Goal: Transaction & Acquisition: Obtain resource

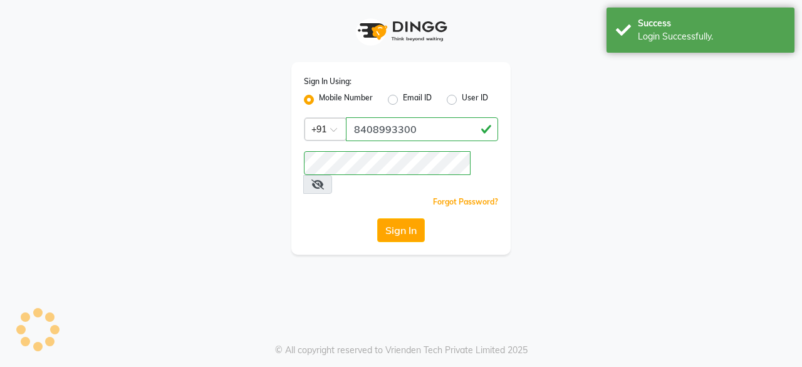
select select "service"
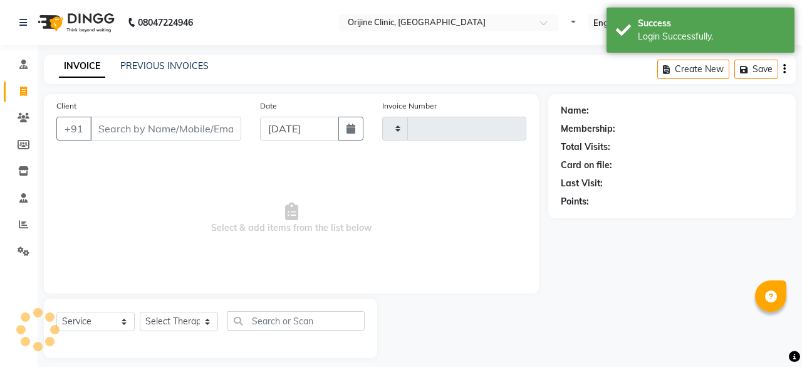
type input "0967"
select select "702"
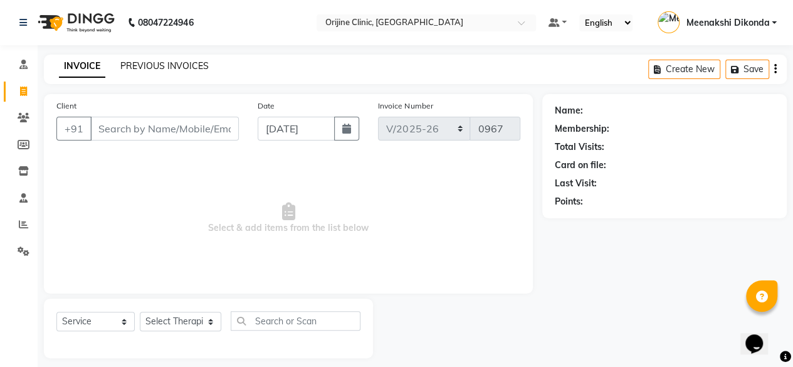
click at [176, 64] on link "PREVIOUS INVOICES" at bounding box center [164, 65] width 88 height 11
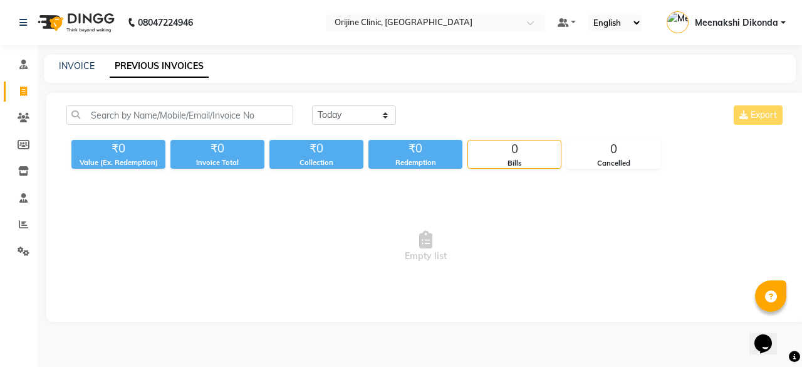
click at [163, 62] on link "PREVIOUS INVOICES" at bounding box center [159, 66] width 99 height 23
click at [24, 225] on icon at bounding box center [23, 223] width 9 height 9
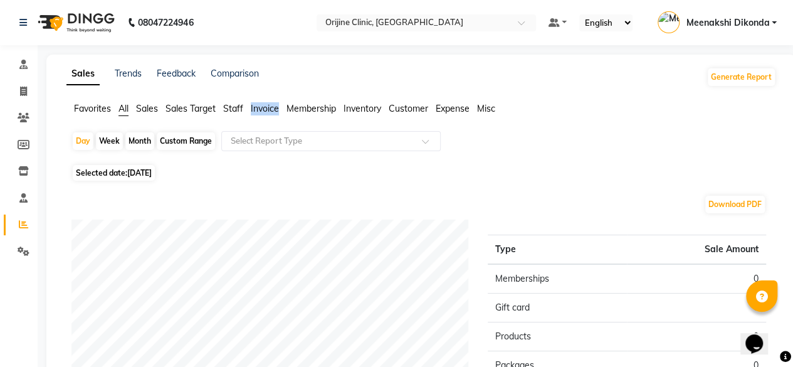
drag, startPoint x: 278, startPoint y: 101, endPoint x: 258, endPoint y: 120, distance: 27.0
click at [258, 120] on div "Sales Trends Feedback Comparison Generate Report Favorites All Sales Sales Targ…" at bounding box center [421, 331] width 750 height 552
click at [258, 120] on div "Favorites All Sales Sales Target Staff Invoice Membership Inventory Customer Ex…" at bounding box center [421, 114] width 728 height 24
click at [83, 146] on div "Day" at bounding box center [83, 141] width 21 height 18
select select "9"
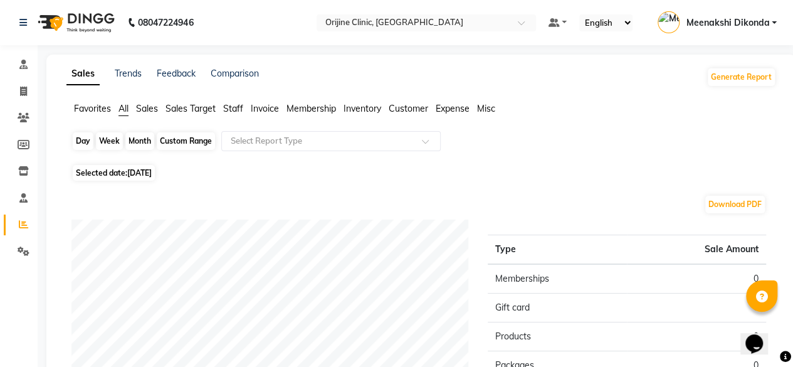
select select "2025"
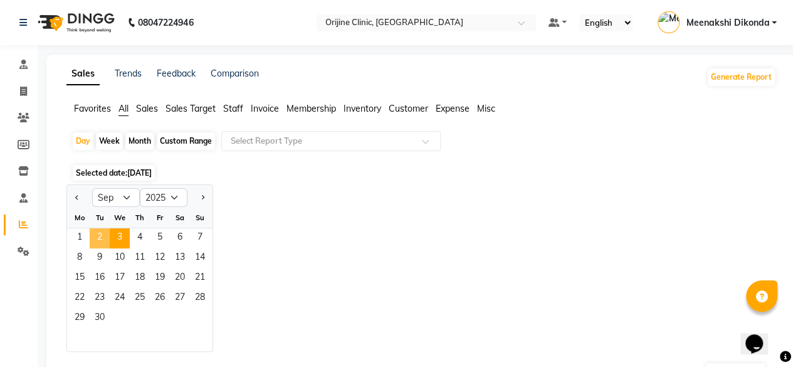
click at [98, 236] on span "2" at bounding box center [100, 238] width 20 height 20
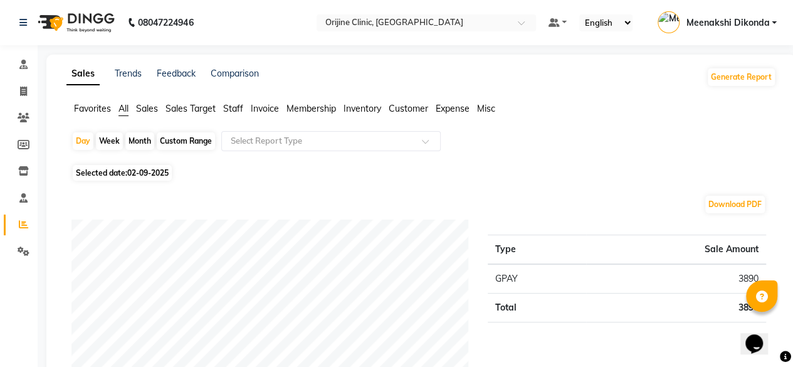
click at [265, 113] on span "Invoice" at bounding box center [265, 108] width 28 height 11
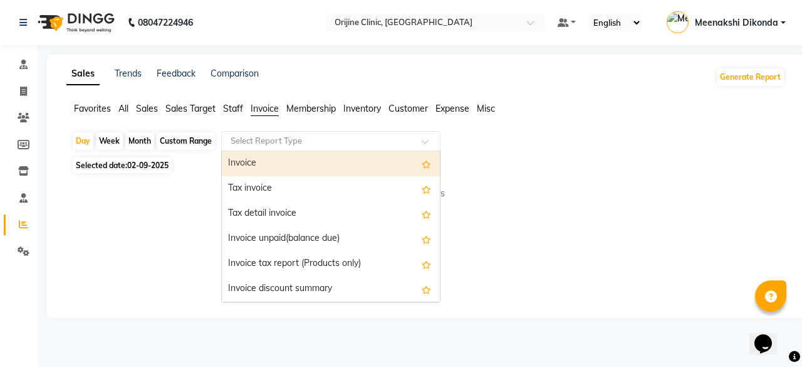
click at [318, 150] on ng-select "Select Report Type Invoice Tax invoice Tax detail invoice Invoice unpaid(balanc…" at bounding box center [330, 141] width 219 height 20
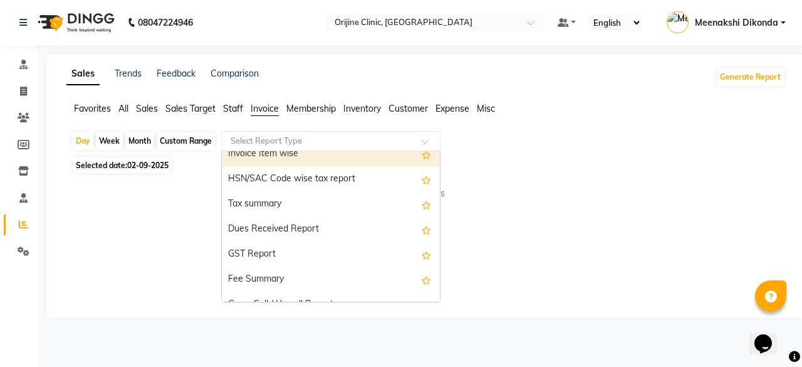
scroll to position [160, 0]
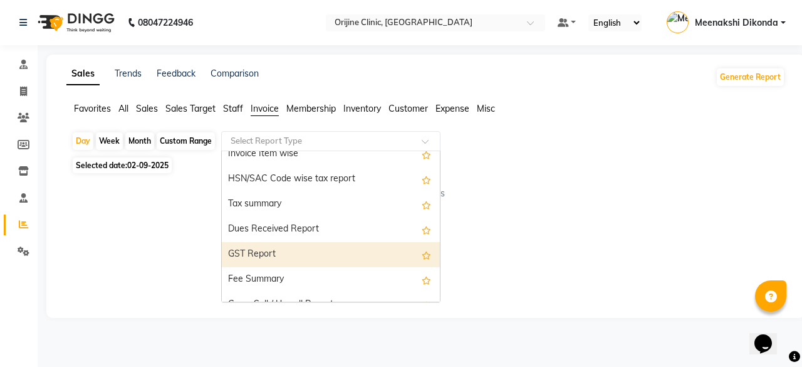
click at [257, 256] on div "GST Report" at bounding box center [331, 254] width 218 height 25
select select "full_report"
select select "csv"
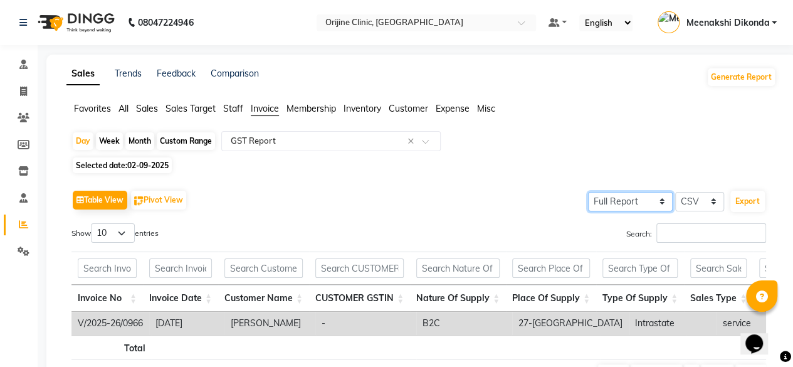
click at [658, 204] on select "Select Full Report Filtered Report" at bounding box center [630, 201] width 85 height 19
click at [590, 192] on select "Select Full Report Filtered Report" at bounding box center [630, 201] width 85 height 19
click at [750, 200] on button "Export" at bounding box center [747, 201] width 34 height 21
click at [775, 24] on link "Meenakshi Dikonda" at bounding box center [717, 23] width 119 height 21
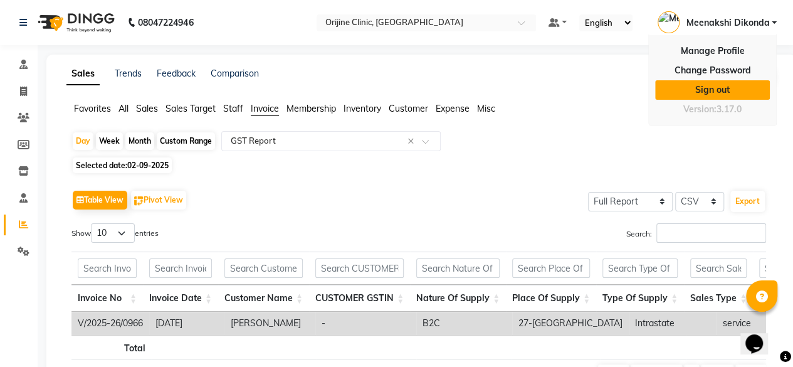
click at [701, 88] on link "Sign out" at bounding box center [712, 89] width 115 height 19
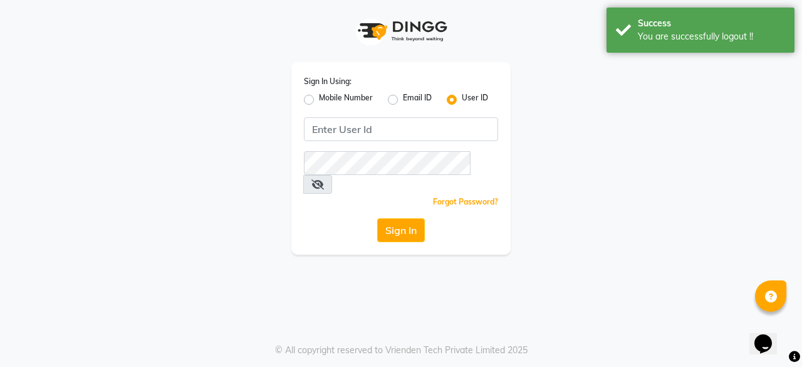
click at [319, 100] on label "Mobile Number" at bounding box center [346, 99] width 54 height 15
click at [319, 100] on input "Mobile Number" at bounding box center [323, 96] width 8 height 8
radio input "true"
radio input "false"
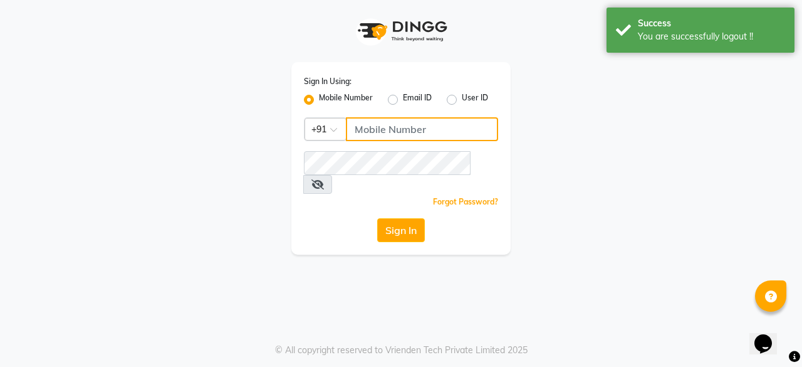
click at [379, 132] on input "Username" at bounding box center [422, 129] width 152 height 24
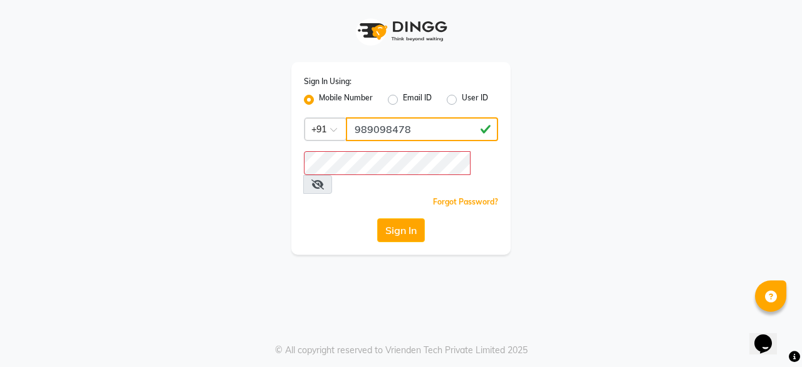
click at [382, 130] on input "989098478" at bounding box center [422, 129] width 152 height 24
type input "9890928478"
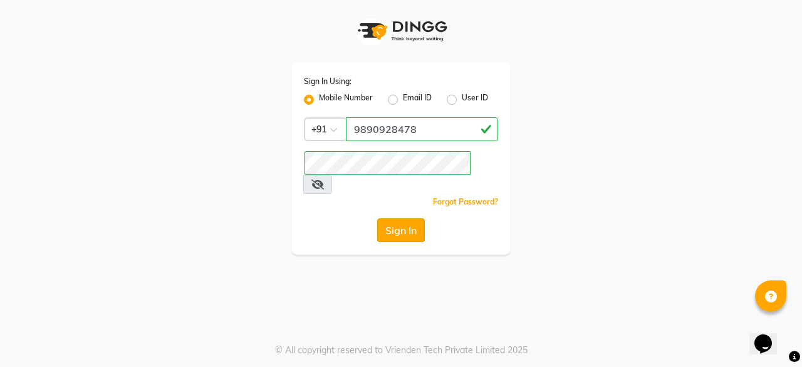
click at [409, 218] on button "Sign In" at bounding box center [401, 230] width 48 height 24
